Goal: Task Accomplishment & Management: Use online tool/utility

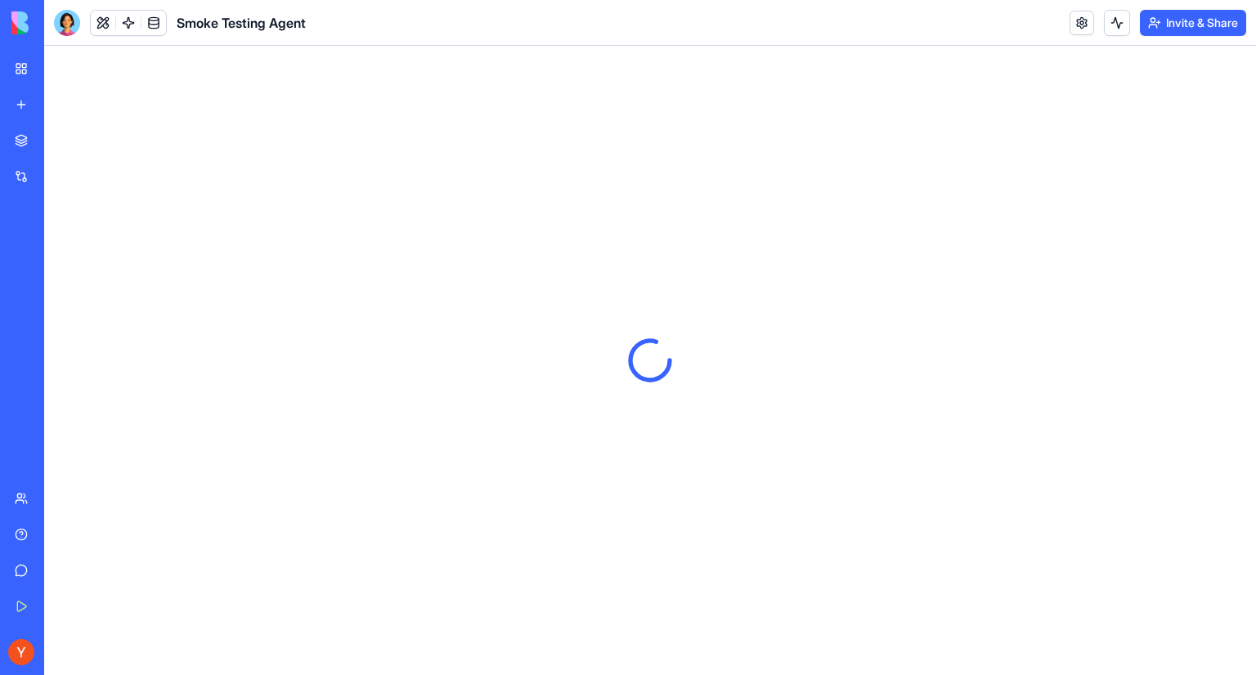
click at [70, 280] on link "AI Logo Generator" at bounding box center [37, 291] width 65 height 33
click at [60, 249] on div "Smoke Testing Agent" at bounding box center [38, 255] width 46 height 16
click at [60, 285] on div "AI Logo Generator" at bounding box center [38, 291] width 46 height 16
click at [31, 69] on link "My Workspace" at bounding box center [37, 68] width 65 height 33
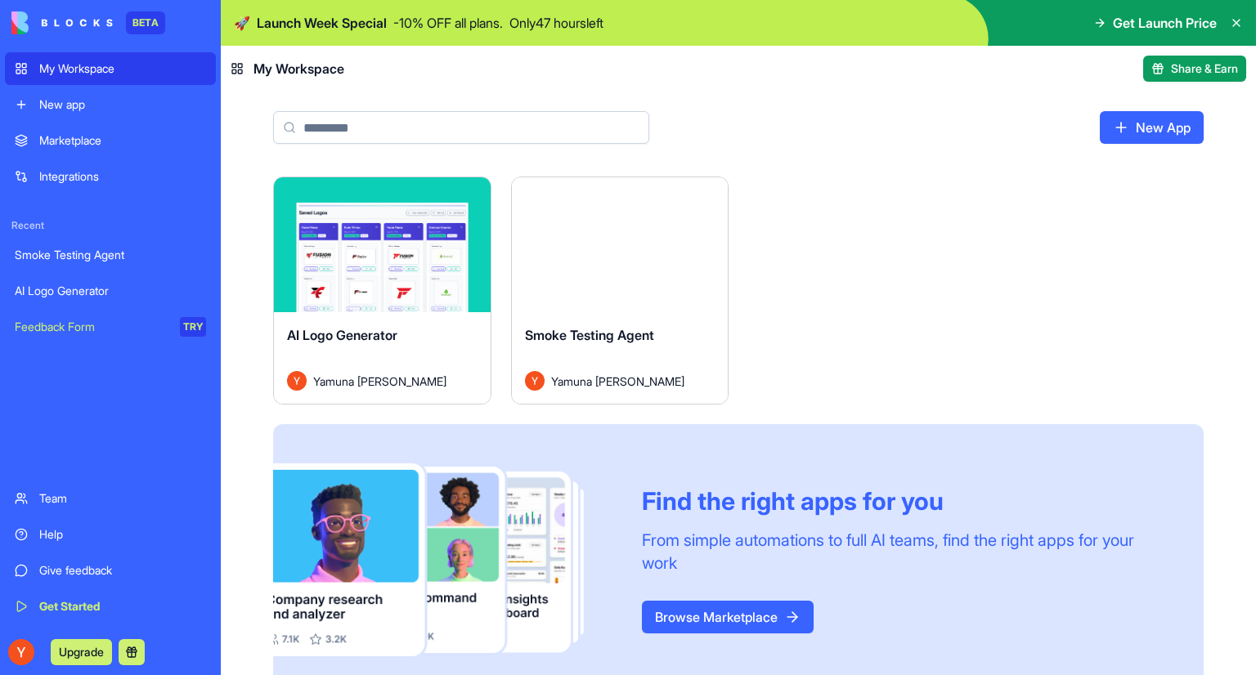
click at [705, 333] on div "Smoke Testing Agent" at bounding box center [620, 348] width 190 height 46
click at [597, 171] on div "New App" at bounding box center [738, 134] width 1035 height 85
click at [629, 225] on div "Launch" at bounding box center [620, 244] width 217 height 135
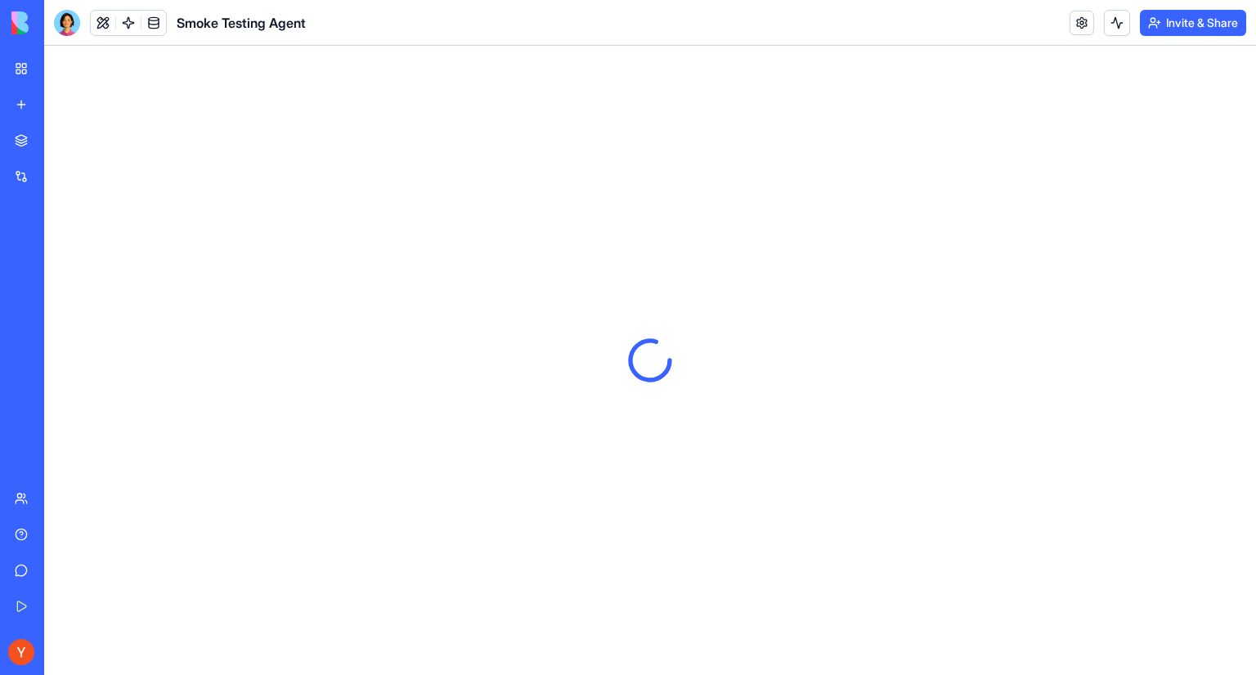
click at [821, 198] on div at bounding box center [649, 360] width 1211 height 629
click at [16, 72] on link "My Workspace" at bounding box center [37, 68] width 65 height 33
